Goal: Transaction & Acquisition: Purchase product/service

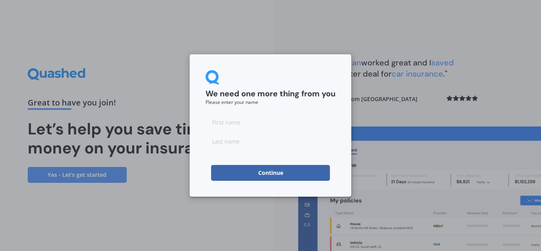
click at [241, 120] on input at bounding box center [271, 122] width 130 height 16
type input "[PERSON_NAME]"
type input "cosgrove"
click at [204, 160] on div "We need one more thing from you Please enter your name [PERSON_NAME] Continue" at bounding box center [271, 125] width 162 height 142
click at [241, 178] on button "Continue" at bounding box center [270, 173] width 119 height 16
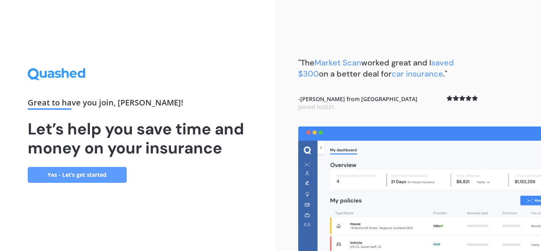
click at [88, 172] on link "Yes - Let’s get started" at bounding box center [77, 175] width 99 height 16
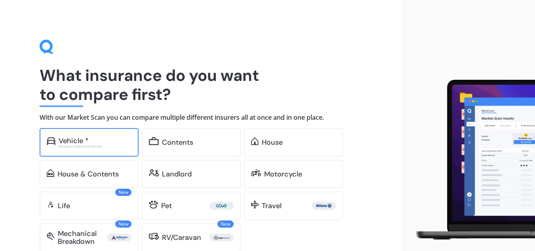
click at [92, 139] on div "Vehicle *" at bounding box center [95, 141] width 73 height 8
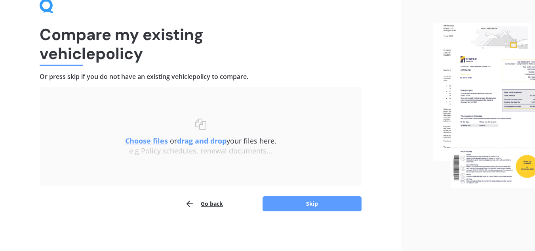
scroll to position [41, 0]
click at [317, 204] on button "Skip" at bounding box center [312, 203] width 99 height 15
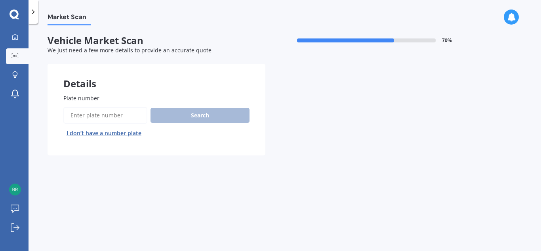
click at [117, 118] on input "Plate number" at bounding box center [105, 115] width 84 height 17
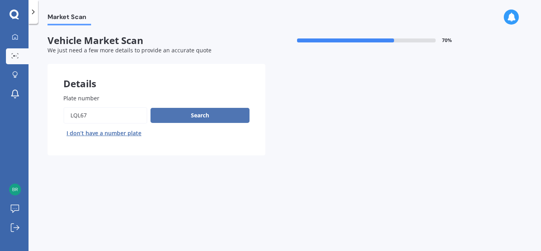
type input "lql67"
click at [191, 122] on button "Search" at bounding box center [200, 115] width 99 height 15
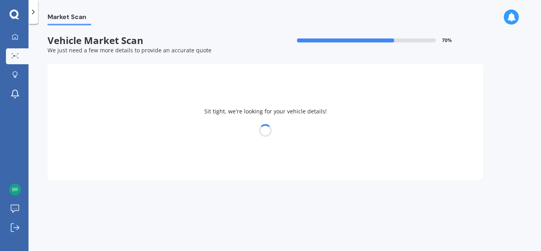
select select "NISSAN"
select select "TIIDA"
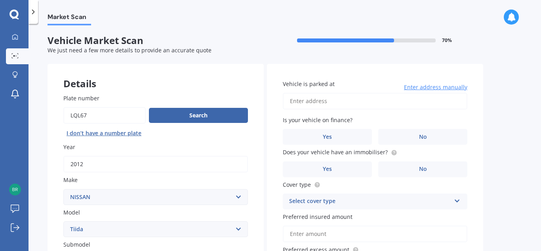
scroll to position [79, 0]
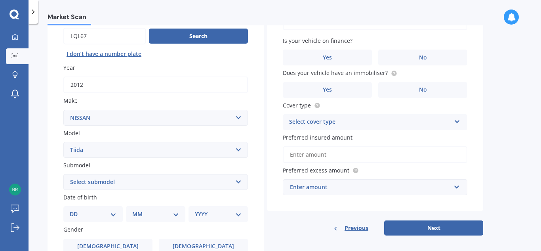
click at [204, 186] on select "Select submodel (All)" at bounding box center [155, 182] width 185 height 16
select select "(ALL)"
click at [63, 174] on select "Select submodel (All)" at bounding box center [155, 182] width 185 height 16
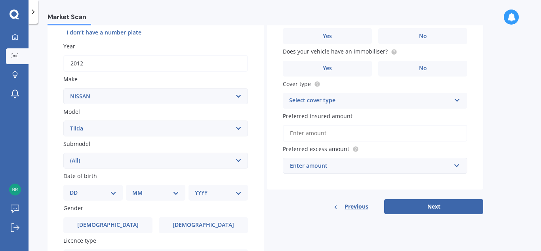
scroll to position [119, 0]
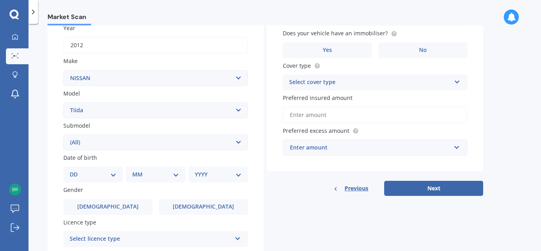
click at [112, 178] on select "DD 01 02 03 04 05 06 07 08 09 10 11 12 13 14 15 16 17 18 19 20 21 22 23 24 25 2…" at bounding box center [93, 174] width 47 height 9
select select "17"
click at [76, 170] on select "DD 01 02 03 04 05 06 07 08 09 10 11 12 13 14 15 16 17 18 19 20 21 22 23 24 25 2…" at bounding box center [93, 174] width 47 height 9
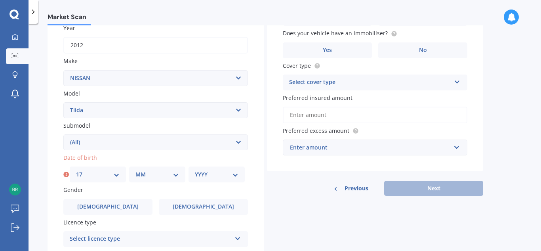
click at [145, 175] on select "MM 01 02 03 04 05 06 07 08 09 10 11 12" at bounding box center [157, 174] width 44 height 9
select select "12"
click at [135, 170] on select "MM 01 02 03 04 05 06 07 08 09 10 11 12" at bounding box center [157, 174] width 44 height 9
click at [208, 177] on select "YYYY 2025 2024 2023 2022 2021 2020 2019 2018 2017 2016 2015 2014 2013 2012 2011…" at bounding box center [217, 174] width 44 height 9
select select "1981"
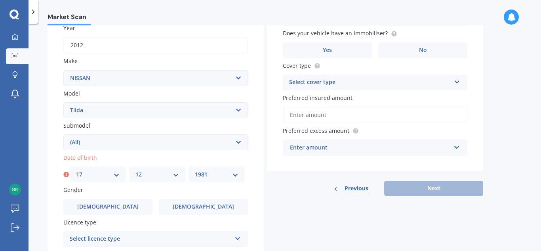
click at [195, 170] on select "YYYY 2025 2024 2023 2022 2021 2020 2019 2018 2017 2016 2015 2014 2013 2012 2011…" at bounding box center [217, 174] width 44 height 9
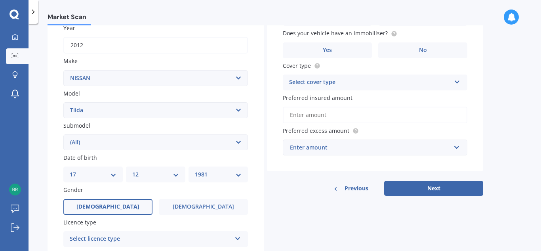
click at [125, 205] on label "[DEMOGRAPHIC_DATA]" at bounding box center [107, 207] width 89 height 16
click at [0, 0] on input "[DEMOGRAPHIC_DATA]" at bounding box center [0, 0] width 0 height 0
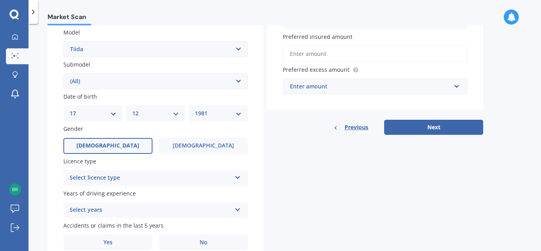
scroll to position [198, 0]
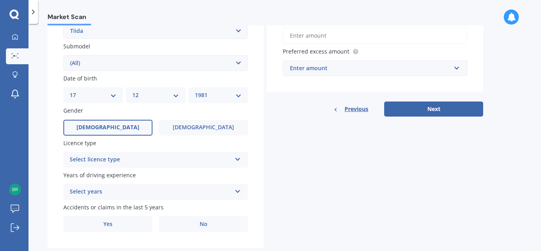
click at [142, 160] on div "Select licence type" at bounding box center [151, 160] width 162 height 10
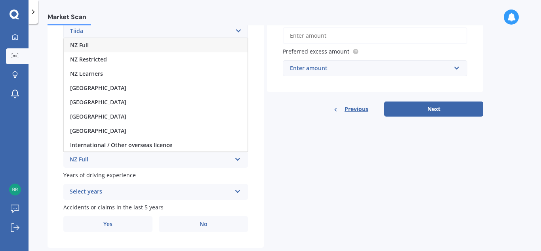
click at [98, 47] on div "NZ Full" at bounding box center [156, 45] width 184 height 14
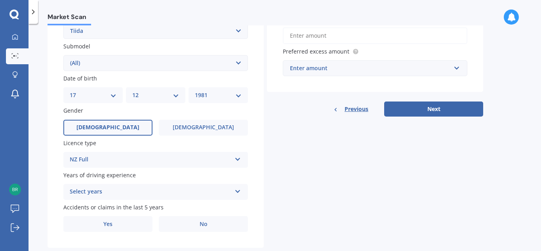
click at [133, 193] on div "Select years" at bounding box center [151, 192] width 162 height 10
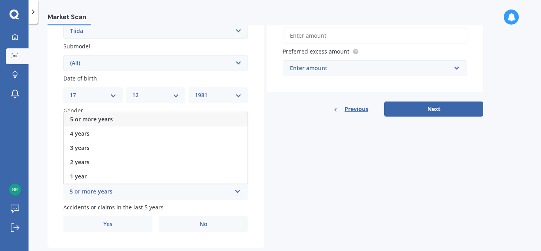
click at [92, 120] on span "5 or more years" at bounding box center [91, 119] width 43 height 8
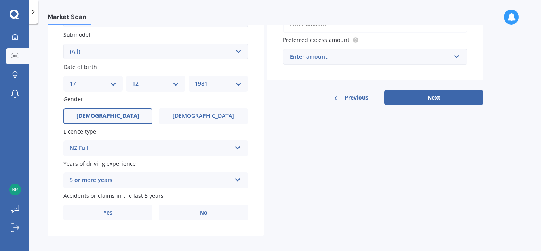
scroll to position [215, 0]
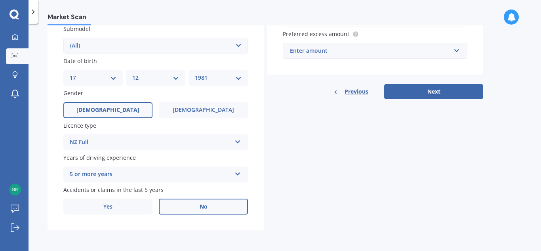
click at [184, 214] on div "Plate number Search I don’t have a number plate Year [DATE] Make Select make AC…" at bounding box center [156, 47] width 216 height 368
click at [183, 207] on label "No" at bounding box center [203, 206] width 89 height 16
click at [0, 0] on input "No" at bounding box center [0, 0] width 0 height 0
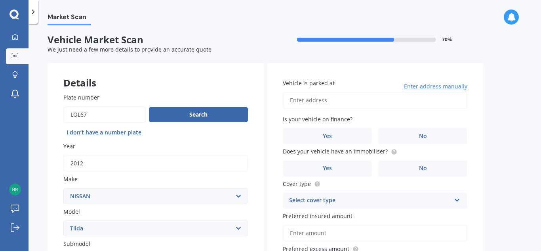
scroll to position [0, 0]
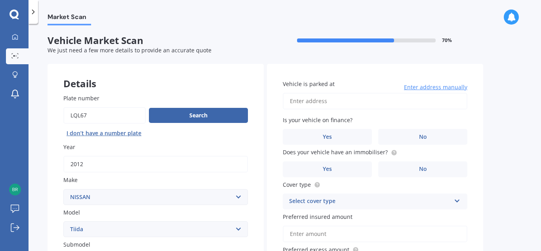
click at [323, 103] on input "Vehicle is parked at" at bounding box center [375, 101] width 185 height 17
type input "[STREET_ADDRESS][PERSON_NAME][PERSON_NAME]"
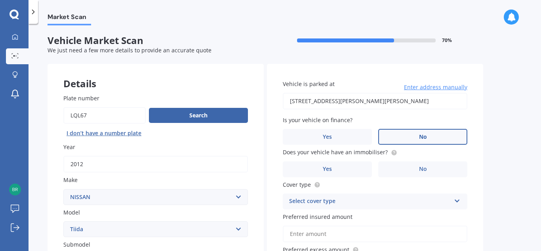
click at [421, 138] on span "No" at bounding box center [423, 136] width 8 height 7
click at [0, 0] on input "No" at bounding box center [0, 0] width 0 height 0
click at [413, 174] on label "No" at bounding box center [422, 169] width 89 height 16
click at [0, 0] on input "No" at bounding box center [0, 0] width 0 height 0
click at [399, 204] on div "Select cover type" at bounding box center [370, 201] width 162 height 10
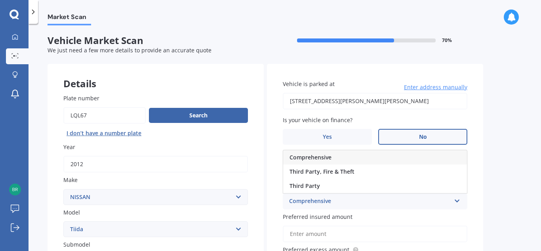
click at [346, 160] on div "Comprehensive" at bounding box center [375, 157] width 184 height 14
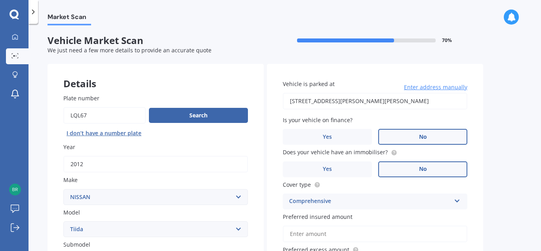
scroll to position [40, 0]
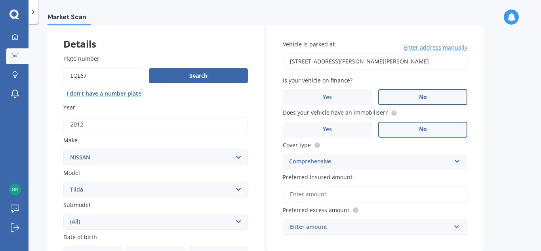
click at [364, 194] on input "Preferred insured amount" at bounding box center [375, 194] width 185 height 17
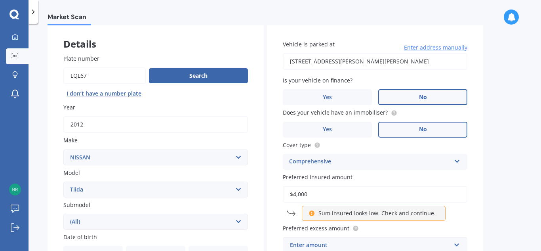
type input "$4,000"
click at [504, 171] on div "Market Scan Vehicle Market Scan 70 % We just need a few more details to provide…" at bounding box center [285, 138] width 513 height 227
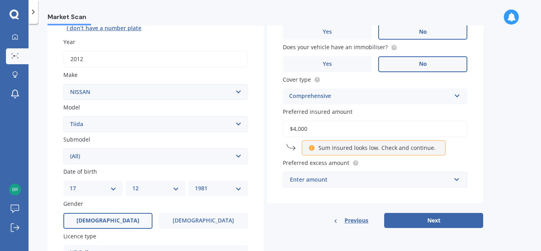
scroll to position [119, 0]
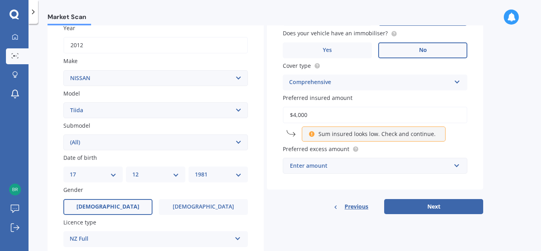
click at [447, 168] on div "Enter amount" at bounding box center [370, 165] width 161 height 9
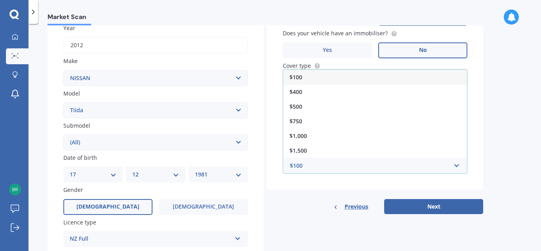
click at [347, 80] on div "$100" at bounding box center [375, 77] width 184 height 15
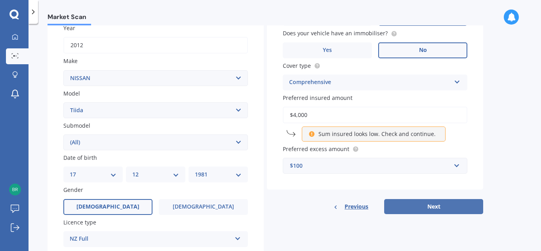
click at [457, 211] on button "Next" at bounding box center [433, 206] width 99 height 15
select select "17"
select select "12"
select select "1981"
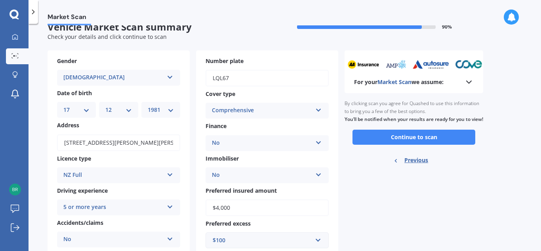
scroll to position [0, 0]
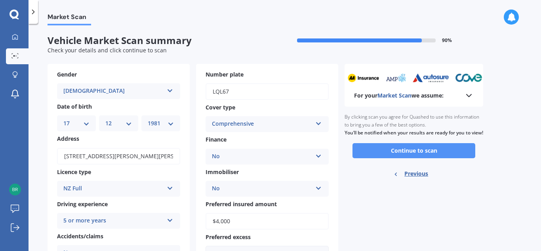
click at [380, 157] on button "Continue to scan" at bounding box center [414, 150] width 123 height 15
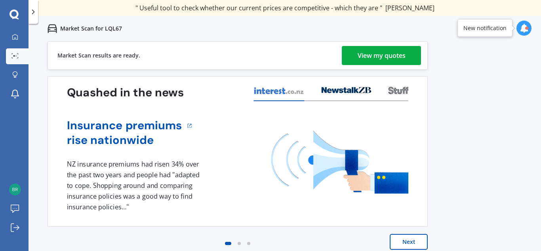
click at [364, 57] on div "View my quotes" at bounding box center [382, 55] width 48 height 19
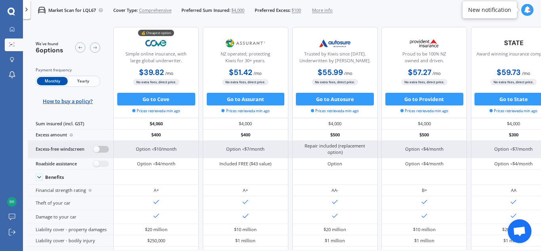
click at [103, 151] on label at bounding box center [100, 149] width 15 height 7
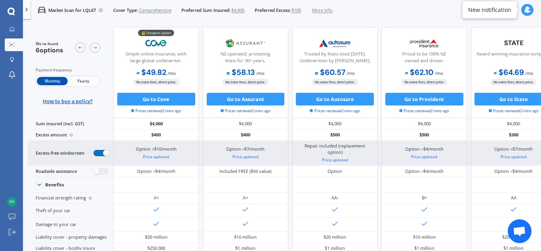
click at [98, 151] on label at bounding box center [100, 153] width 15 height 7
radio input "false"
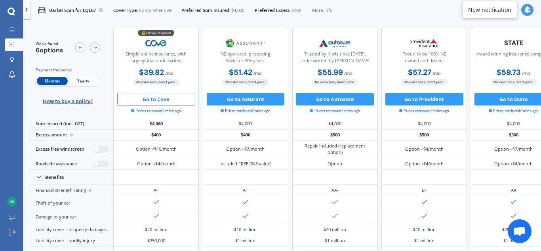
click at [160, 105] on button "Go to Cove" at bounding box center [156, 99] width 78 height 13
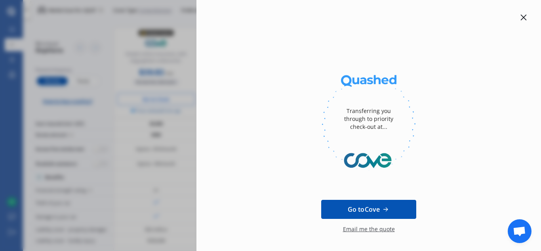
click at [521, 19] on icon at bounding box center [524, 18] width 6 height 6
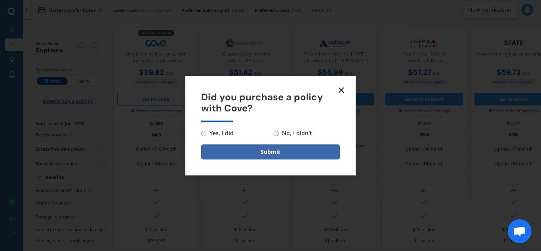
click at [205, 135] on input "Yes, I did" at bounding box center [203, 133] width 5 height 5
radio input "true"
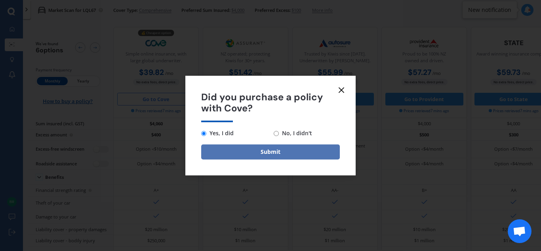
click at [256, 149] on button "Submit" at bounding box center [270, 151] width 139 height 15
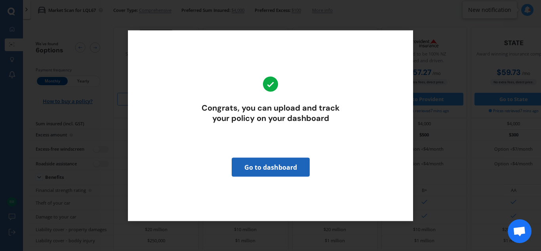
click at [265, 167] on link "Go to dashboard" at bounding box center [271, 166] width 78 height 19
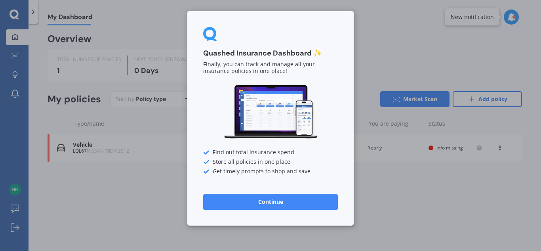
click at [281, 199] on button "Continue" at bounding box center [270, 202] width 135 height 16
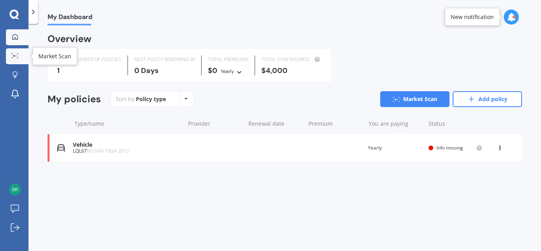
click at [15, 56] on icon at bounding box center [14, 55] width 7 height 5
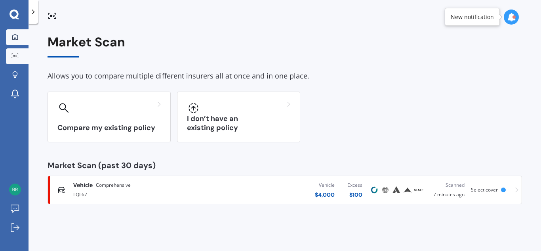
click at [6, 36] on link "My Dashboard" at bounding box center [17, 37] width 23 height 16
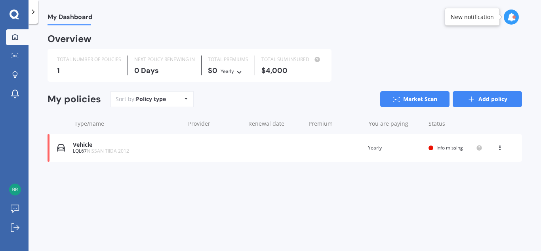
click at [484, 103] on link "Add policy" at bounding box center [487, 99] width 69 height 16
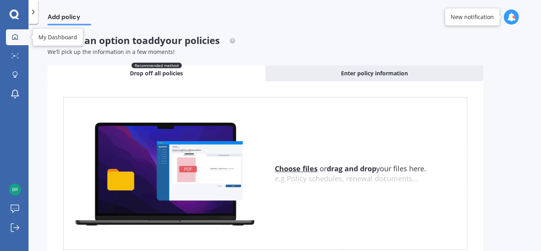
click at [15, 39] on icon at bounding box center [15, 37] width 6 height 6
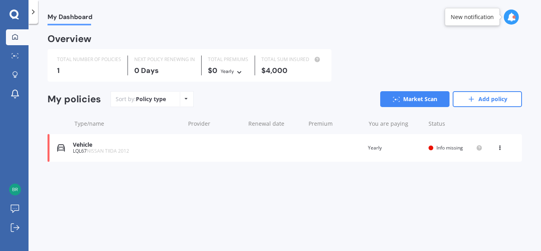
click at [190, 101] on div "Policy type Alphabetical Date added Renewing next" at bounding box center [186, 99] width 12 height 14
click at [238, 100] on div "Sort by: Policy type Policy type Alphabetical Date added Renewing next Market S…" at bounding box center [317, 99] width 412 height 16
click at [15, 73] on icon at bounding box center [15, 74] width 6 height 7
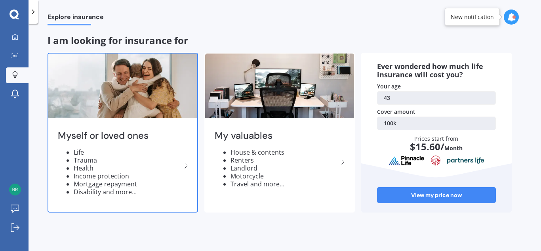
click at [151, 177] on li "Income protection" at bounding box center [128, 176] width 108 height 8
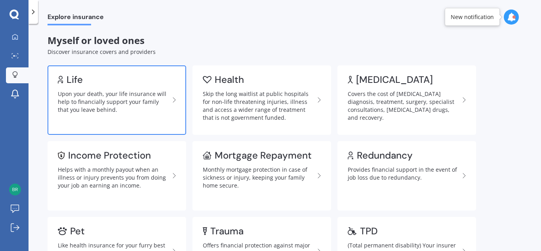
click at [133, 98] on div "Upon your death, your life insurance will help to financially support your fami…" at bounding box center [114, 102] width 112 height 24
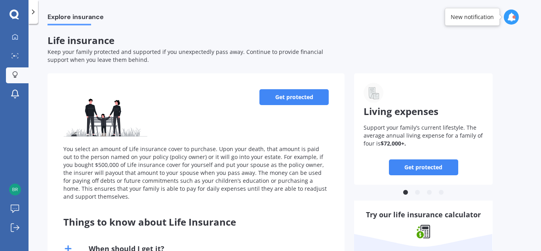
click at [271, 100] on link "Get protected" at bounding box center [293, 97] width 69 height 16
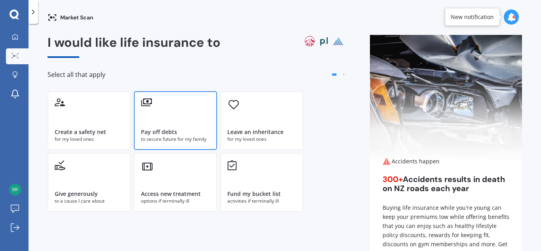
click at [191, 126] on div "Pay off debts to secure future for my family" at bounding box center [175, 120] width 83 height 59
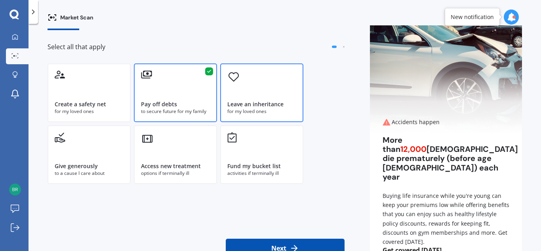
scroll to position [60, 0]
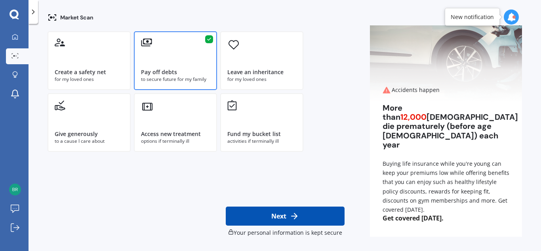
click at [290, 220] on icon at bounding box center [295, 216] width 10 height 10
select select "17"
select select "12"
select select "1981"
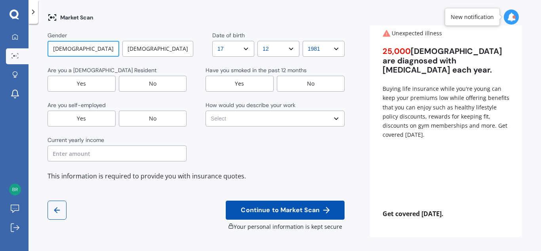
scroll to position [0, 0]
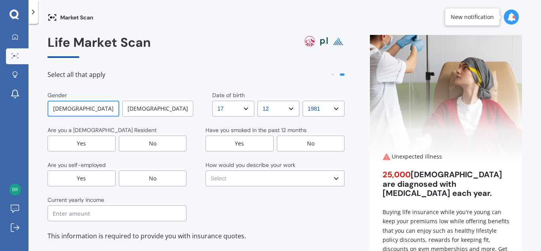
click at [149, 105] on div "[DEMOGRAPHIC_DATA]" at bounding box center [157, 109] width 71 height 16
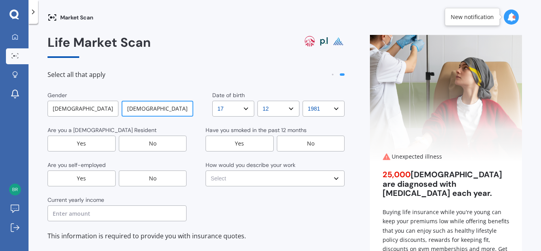
click at [241, 108] on select "DD DD 01 02 03 04 05 06 07 08 09 10 11 12 13 14 15 16 17 18 19 20 21 22 23 24 2…" at bounding box center [233, 109] width 42 height 16
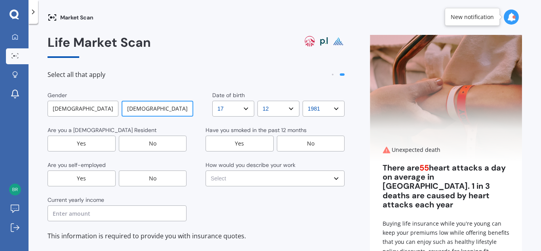
select select "21"
click at [212, 101] on select "DD DD 01 02 03 04 05 06 07 08 09 10 11 12 13 14 15 16 17 18 19 20 21 22 23 24 2…" at bounding box center [233, 109] width 42 height 16
click at [333, 110] on select "YYYY YYYY 2009 2008 2007 2006 2005 2004 2003 2002 2001 2000 1999 1998 1997 1996…" at bounding box center [324, 109] width 42 height 16
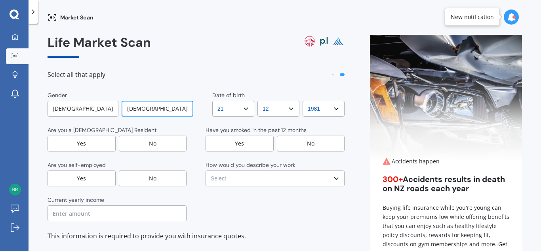
select select "1976"
click at [303, 101] on select "YYYY YYYY 2009 2008 2007 2006 2005 2004 2003 2002 2001 2000 1999 1998 1997 1996…" at bounding box center [324, 109] width 42 height 16
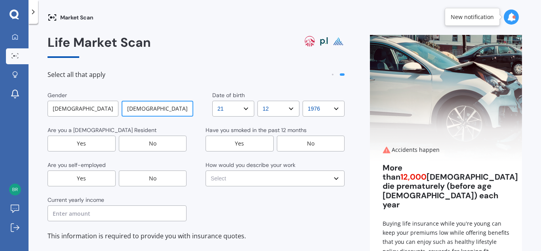
click at [88, 141] on div "Yes" at bounding box center [82, 143] width 68 height 16
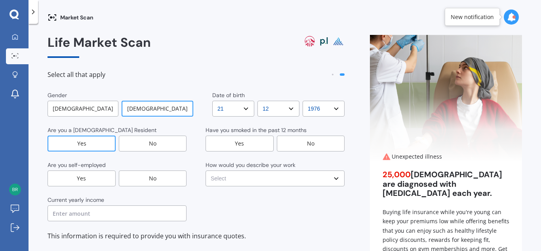
click at [301, 143] on div "No" at bounding box center [311, 143] width 68 height 16
click at [151, 181] on div "No" at bounding box center [153, 178] width 68 height 16
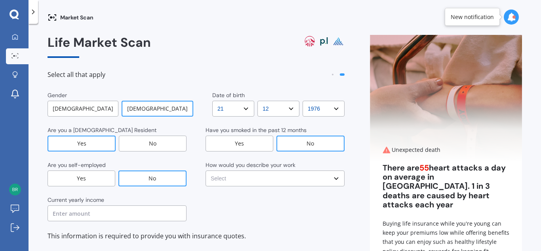
click at [267, 181] on select "Select No manual work e.g. lawyer, consultant, engineer Light manual work [PERS…" at bounding box center [275, 178] width 139 height 16
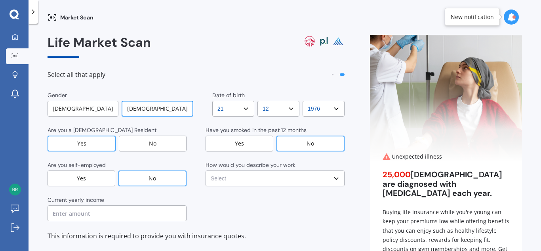
select select "Light manual work e.g. plumber, nurse, hairdresser"
click at [206, 170] on select "Select No manual work e.g. lawyer, consultant, engineer Light manual work [PERS…" at bounding box center [275, 178] width 139 height 16
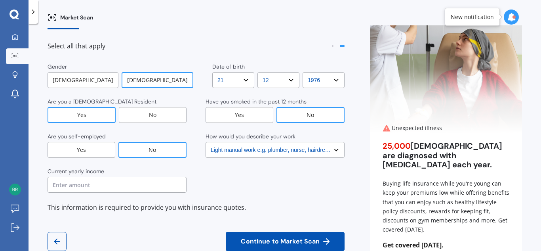
scroll to position [40, 0]
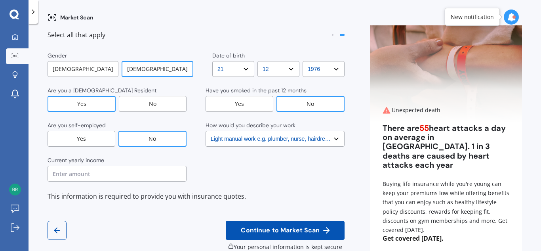
click at [109, 177] on input "text" at bounding box center [117, 174] width 139 height 16
type input "$50,000"
click at [267, 229] on span "Continue to Market Scan" at bounding box center [280, 231] width 82 height 8
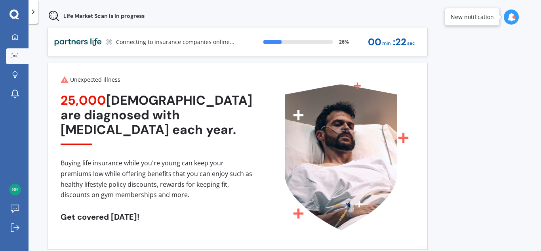
scroll to position [0, 0]
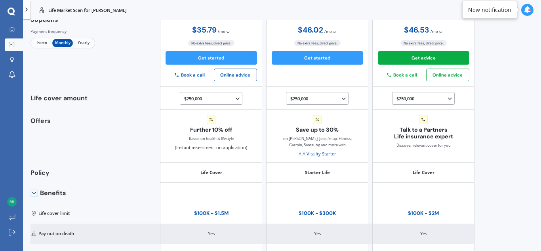
scroll to position [50, 0]
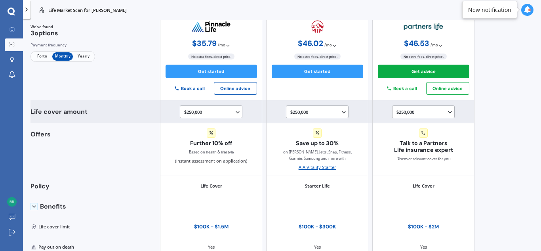
click at [234, 114] on icon at bounding box center [237, 112] width 6 height 6
click at [209, 154] on div "$400,000" at bounding box center [213, 152] width 56 height 11
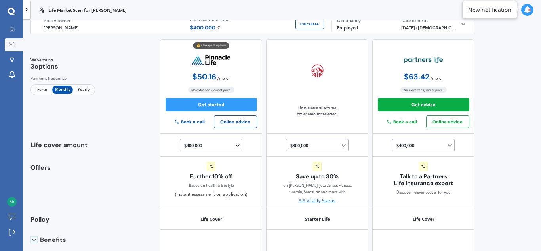
scroll to position [0, 0]
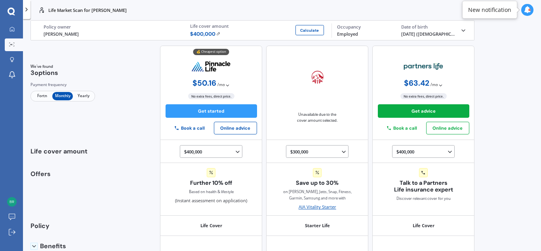
click at [39, 95] on span "Fortn" at bounding box center [42, 96] width 21 height 8
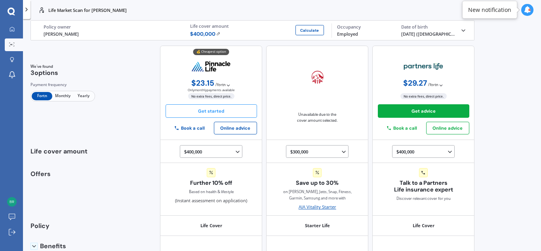
click at [242, 114] on button "Get started" at bounding box center [211, 110] width 91 height 13
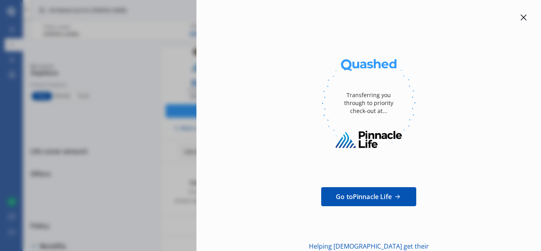
click at [522, 17] on icon at bounding box center [523, 17] width 6 height 6
